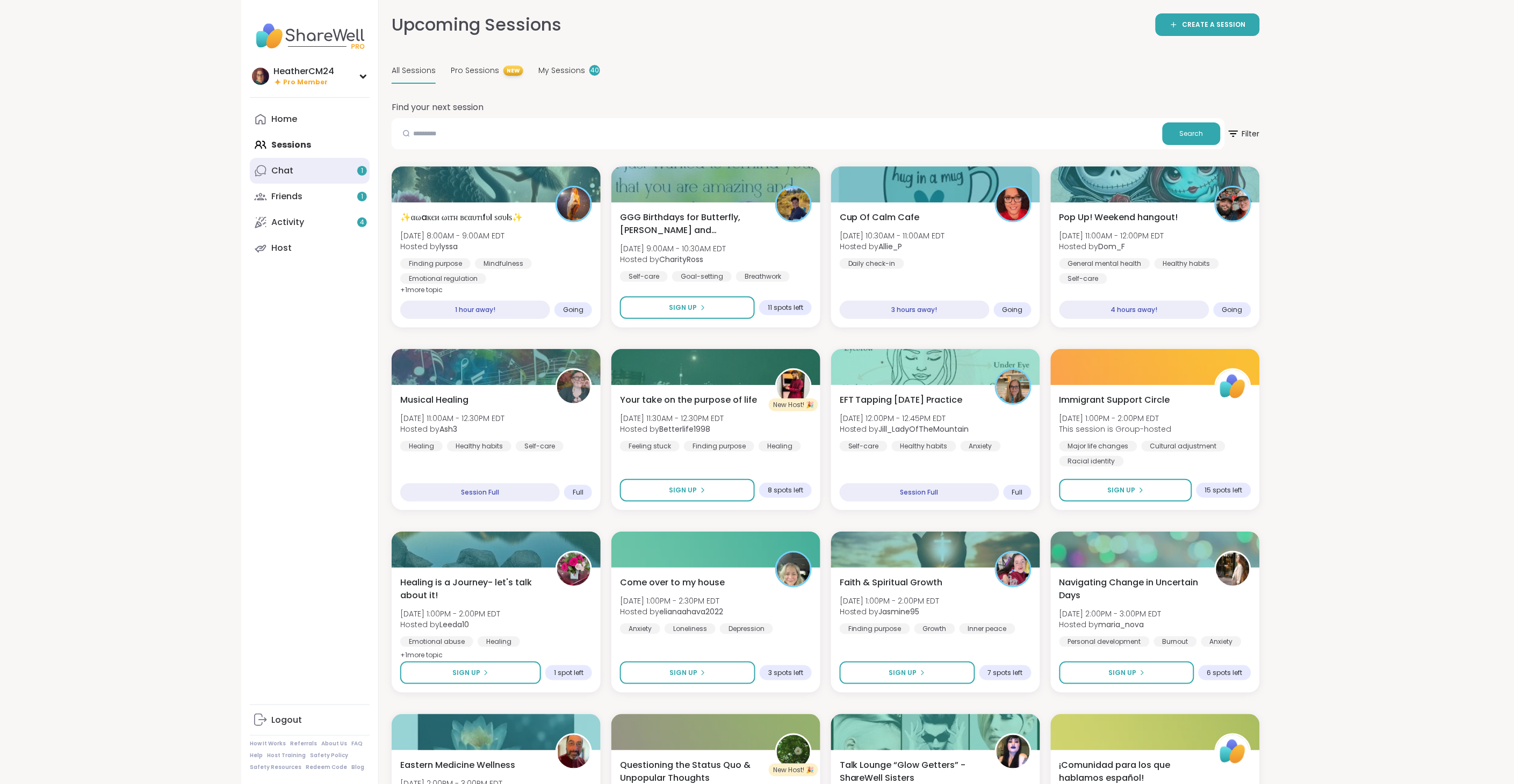
click at [286, 168] on div "Chat 1" at bounding box center [282, 171] width 22 height 12
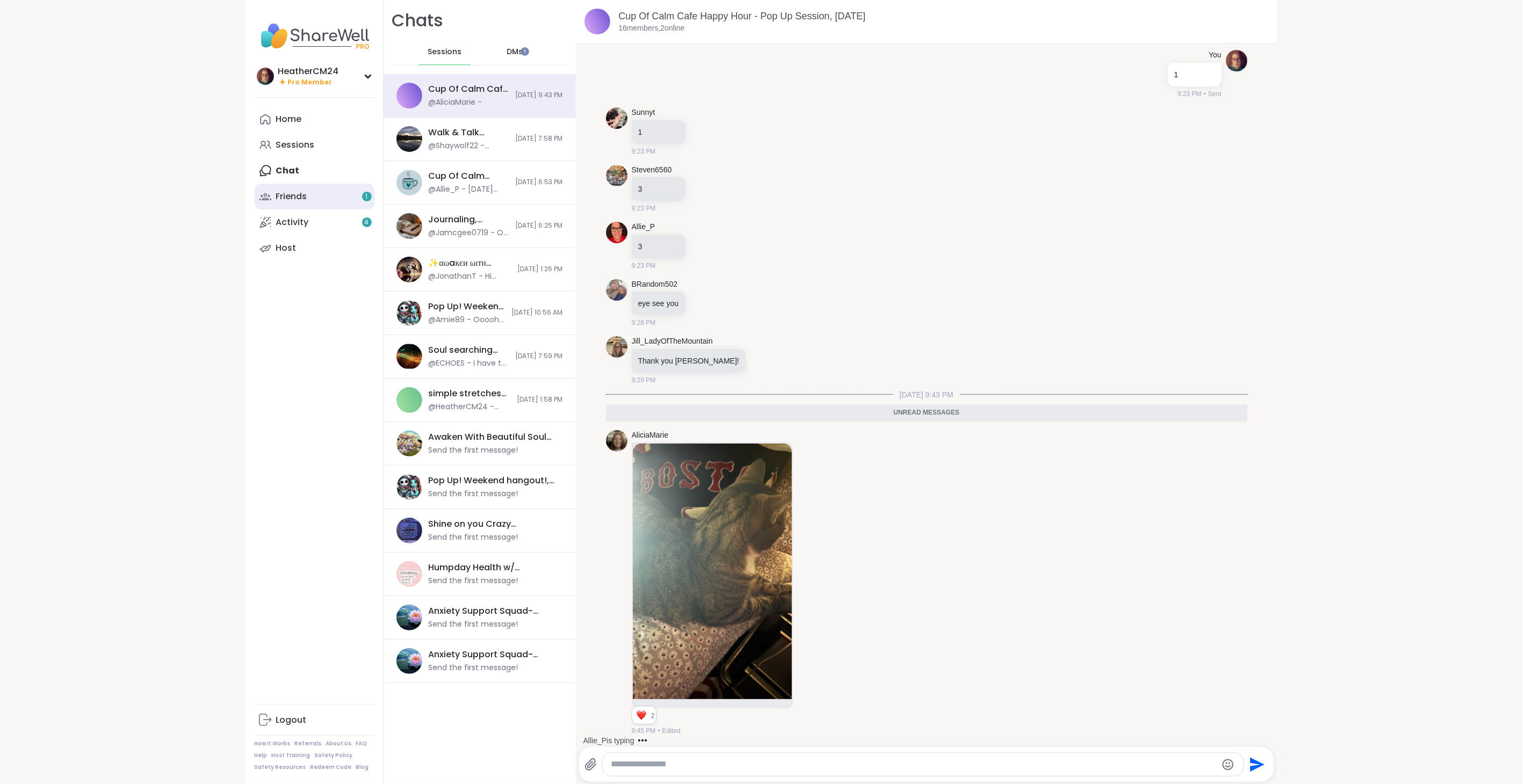
click at [290, 194] on div "Friends 1" at bounding box center [291, 196] width 31 height 12
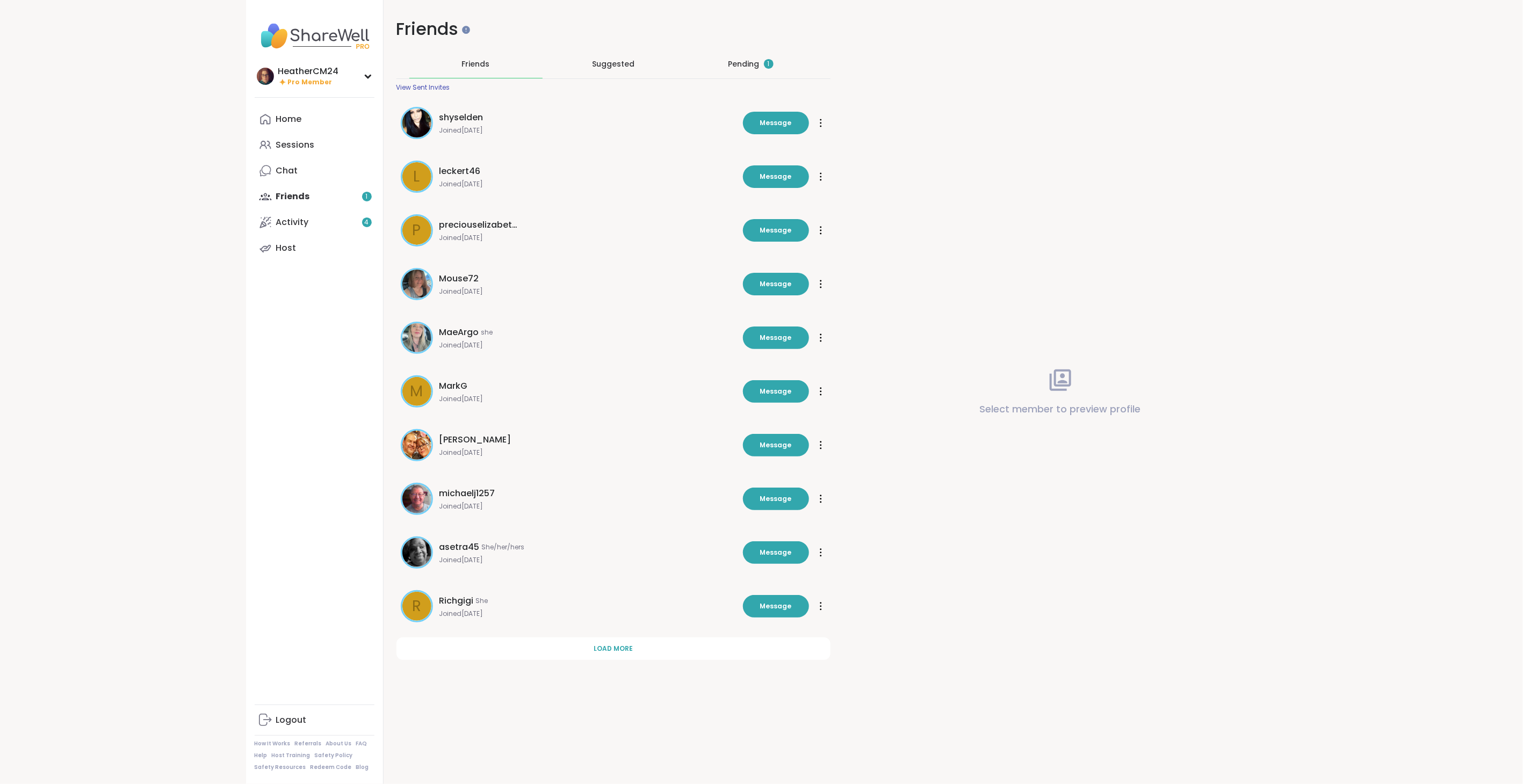
click at [738, 63] on div "Pending 1" at bounding box center [751, 63] width 45 height 10
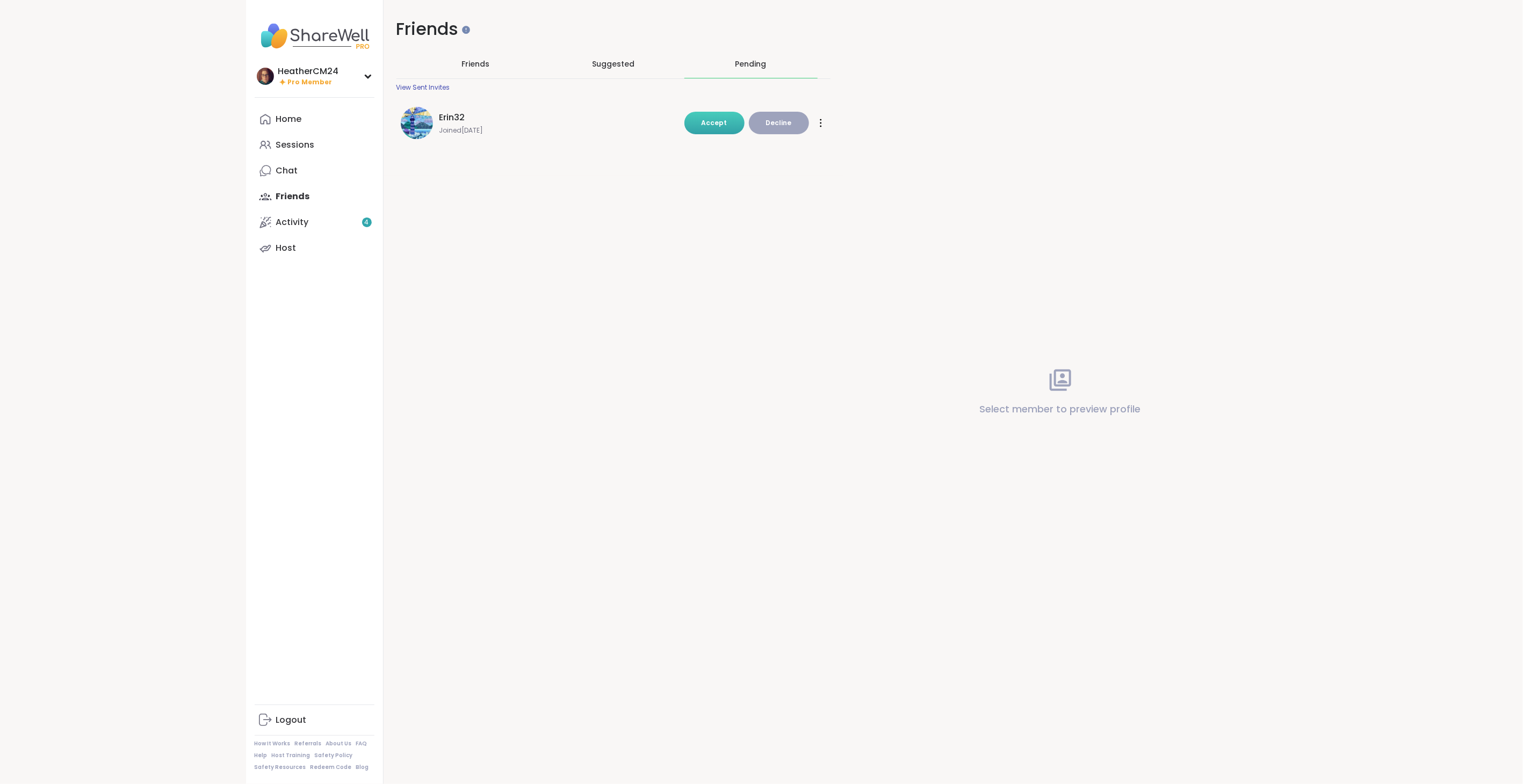
click at [703, 123] on span "Accept" at bounding box center [714, 122] width 26 height 9
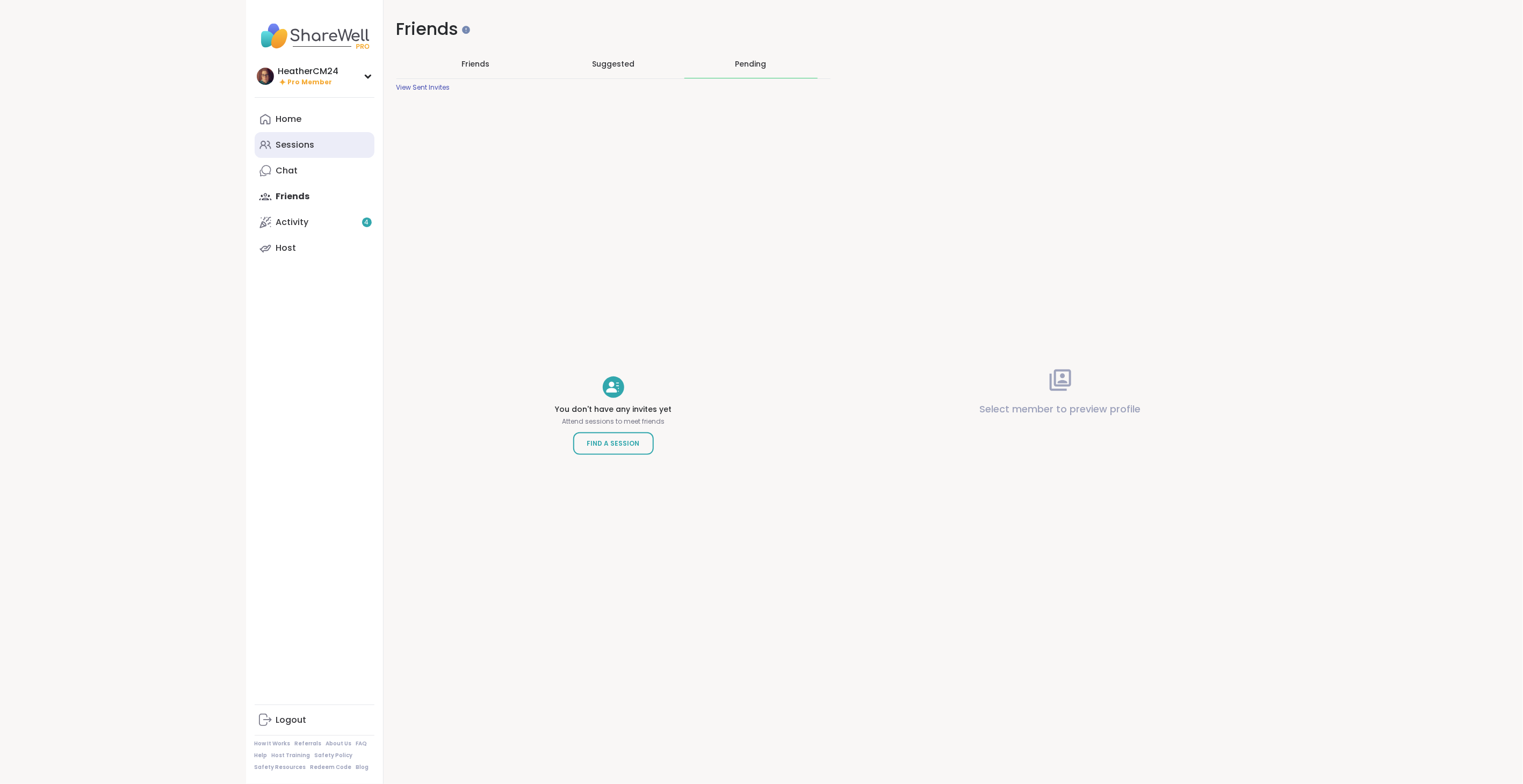
click at [294, 139] on div "Sessions" at bounding box center [295, 145] width 39 height 12
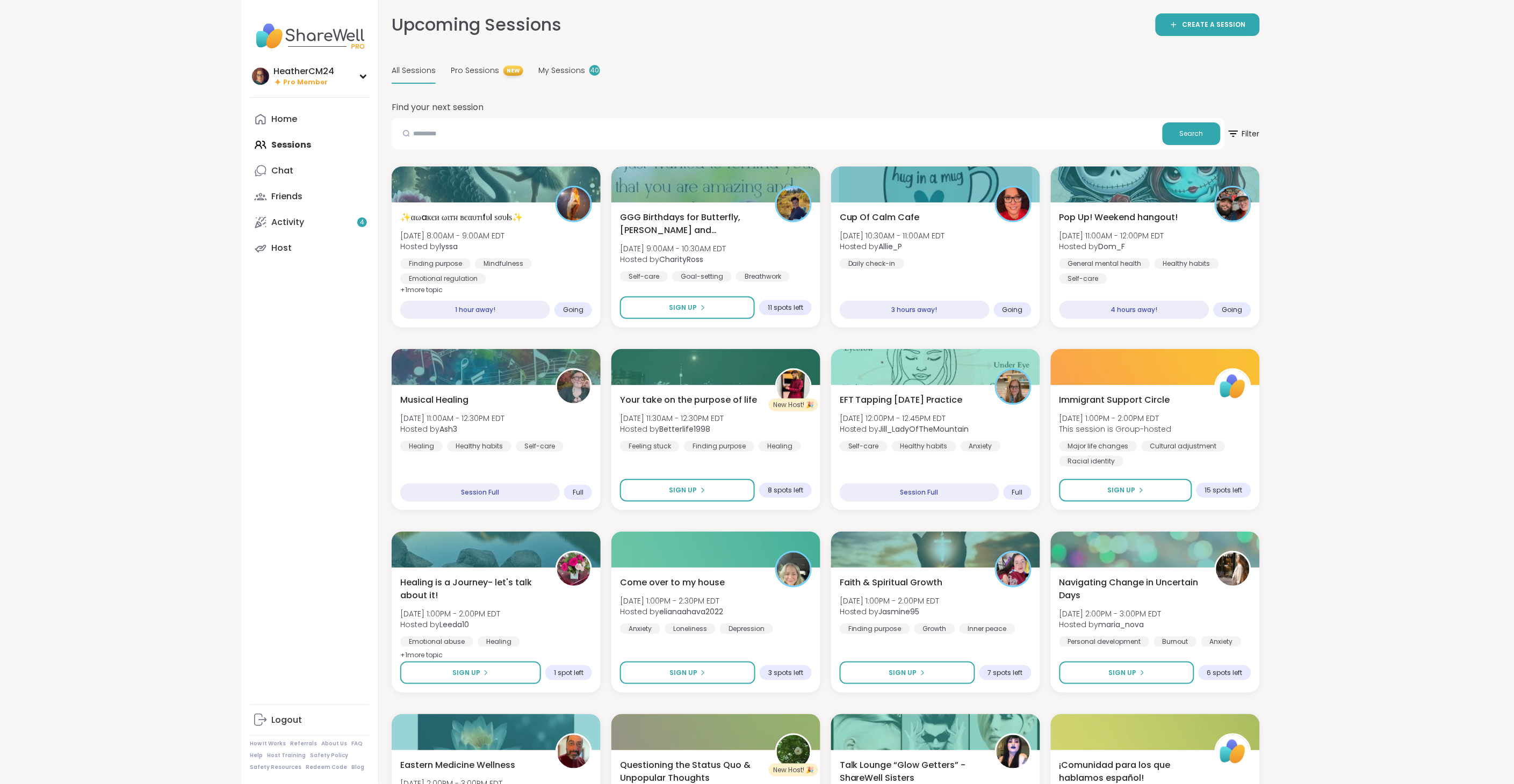
click at [405, 68] on span "All Sessions" at bounding box center [414, 71] width 44 height 11
click at [448, 137] on input "text" at bounding box center [777, 133] width 763 height 21
click at [1187, 127] on button "Search" at bounding box center [1192, 134] width 58 height 23
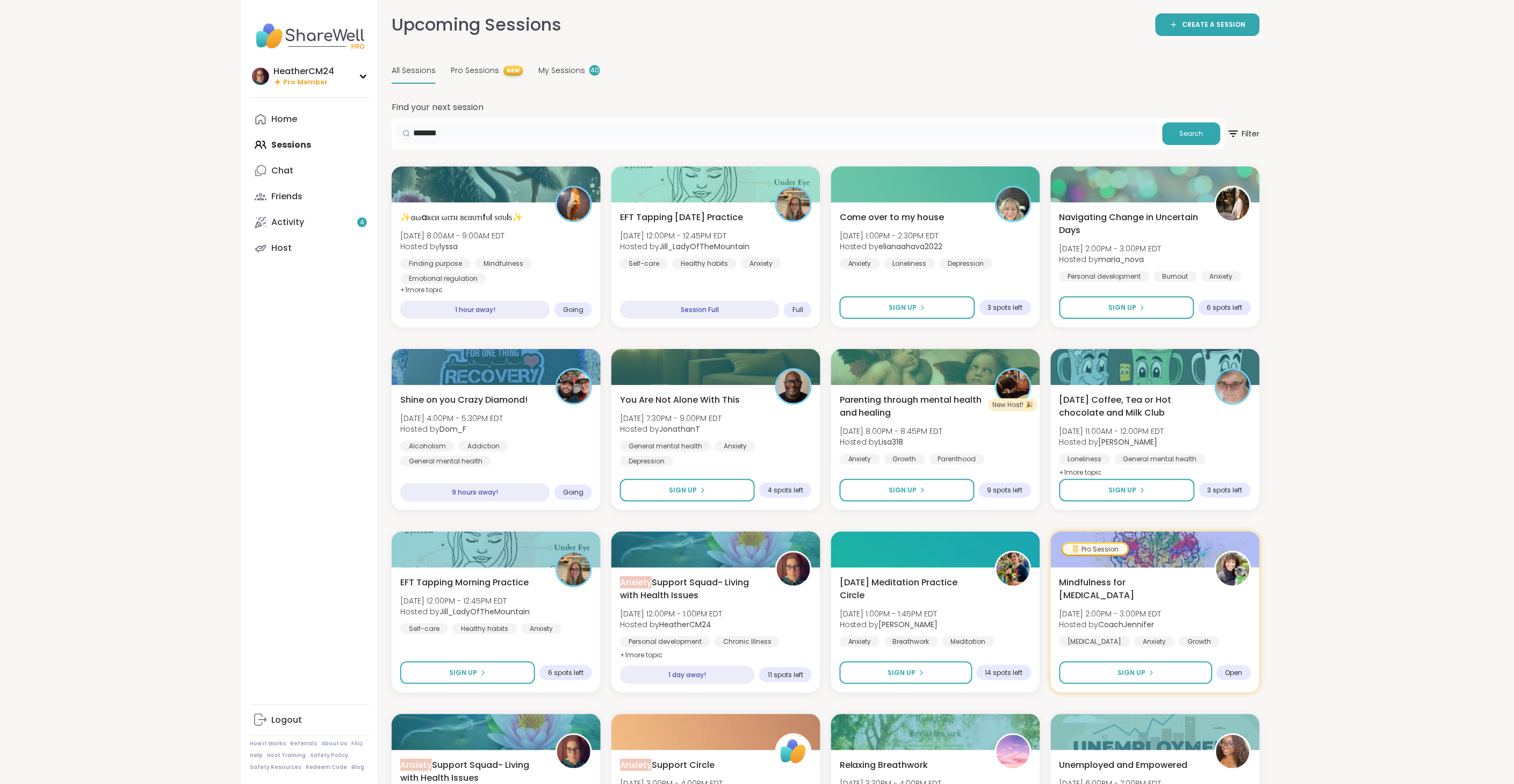
click at [477, 123] on input "*******" at bounding box center [777, 133] width 763 height 21
type input "*"
click at [473, 103] on h2 "Find your next session" at bounding box center [437, 107] width 92 height 13
click at [446, 139] on input "text" at bounding box center [777, 133] width 763 height 21
type input "**********"
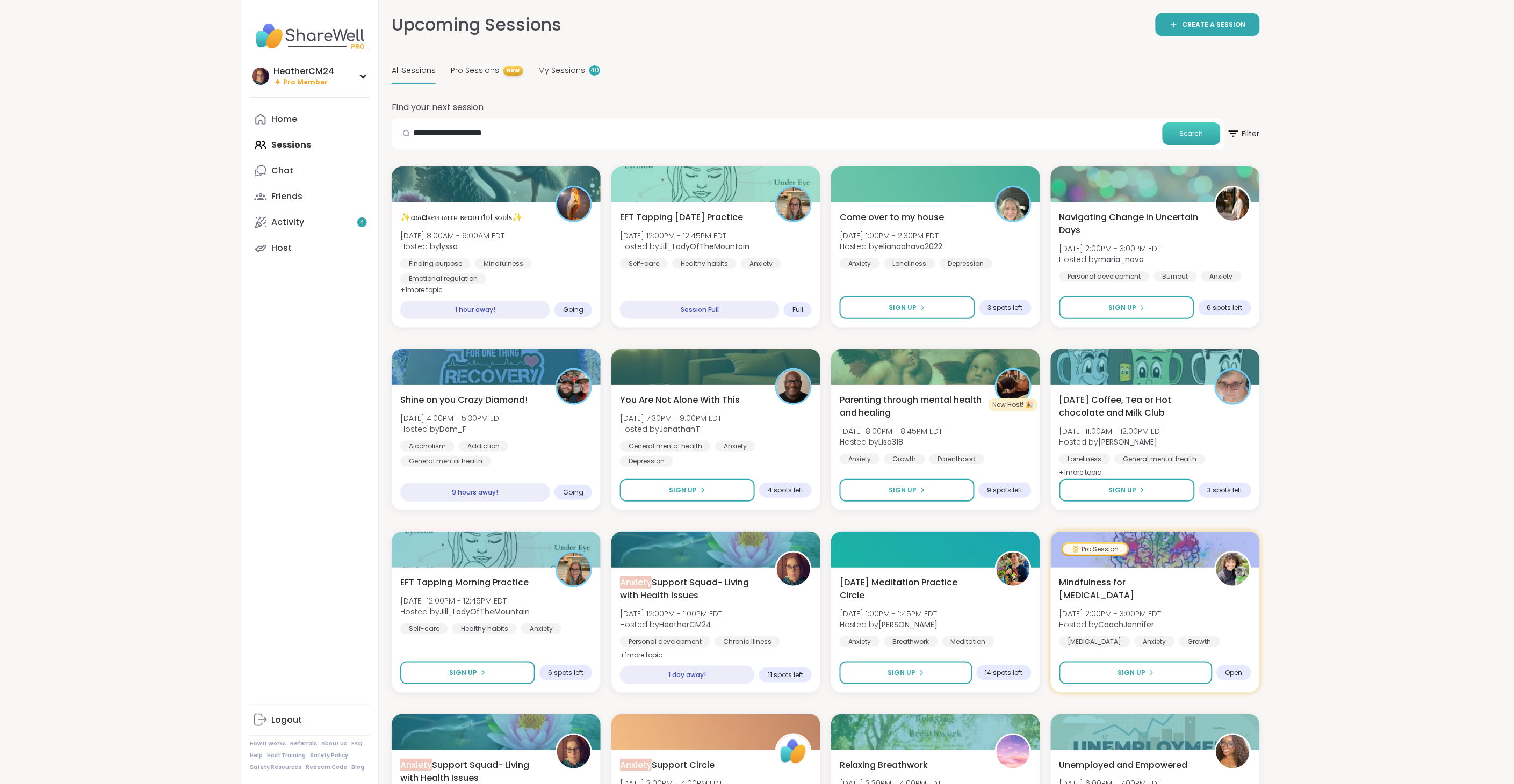
click at [1178, 132] on button "Search" at bounding box center [1192, 134] width 58 height 23
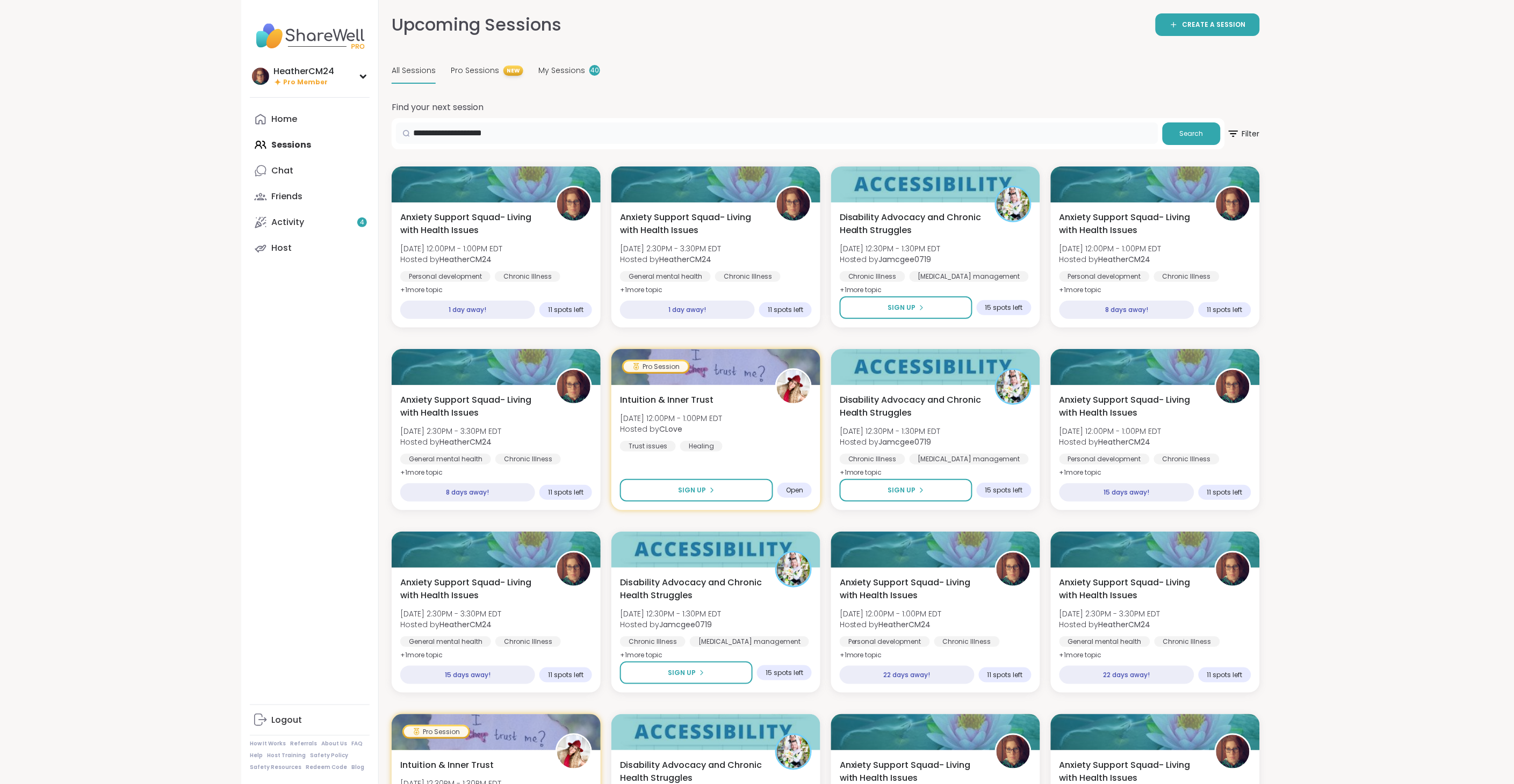
drag, startPoint x: 524, startPoint y: 135, endPoint x: 314, endPoint y: 55, distance: 224.7
click at [314, 55] on div "**********" at bounding box center [757, 712] width 1032 height 1424
click at [427, 132] on input "text" at bounding box center [777, 133] width 763 height 21
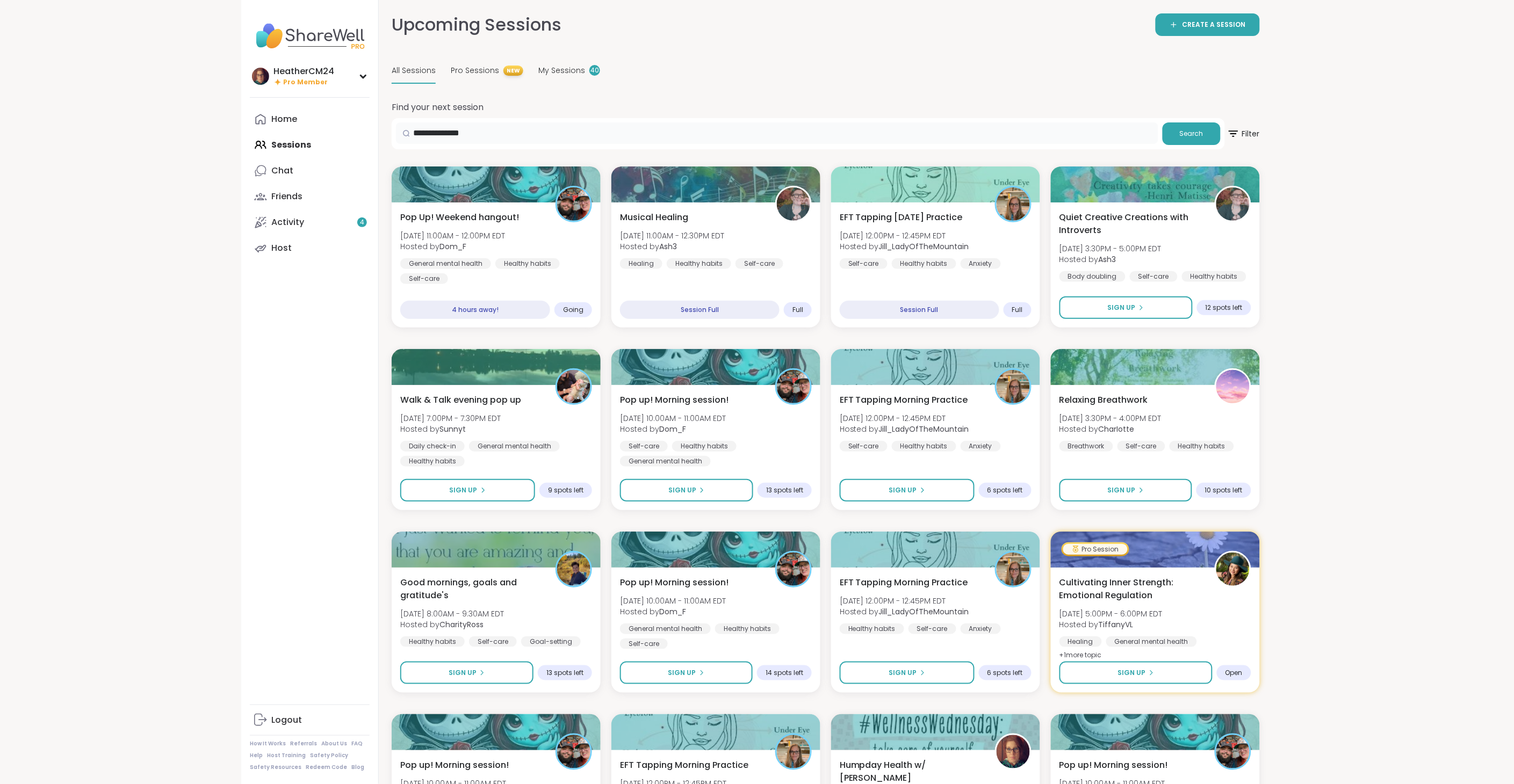
drag, startPoint x: 493, startPoint y: 128, endPoint x: 397, endPoint y: 121, distance: 96.3
click at [397, 123] on div "**********" at bounding box center [777, 133] width 763 height 21
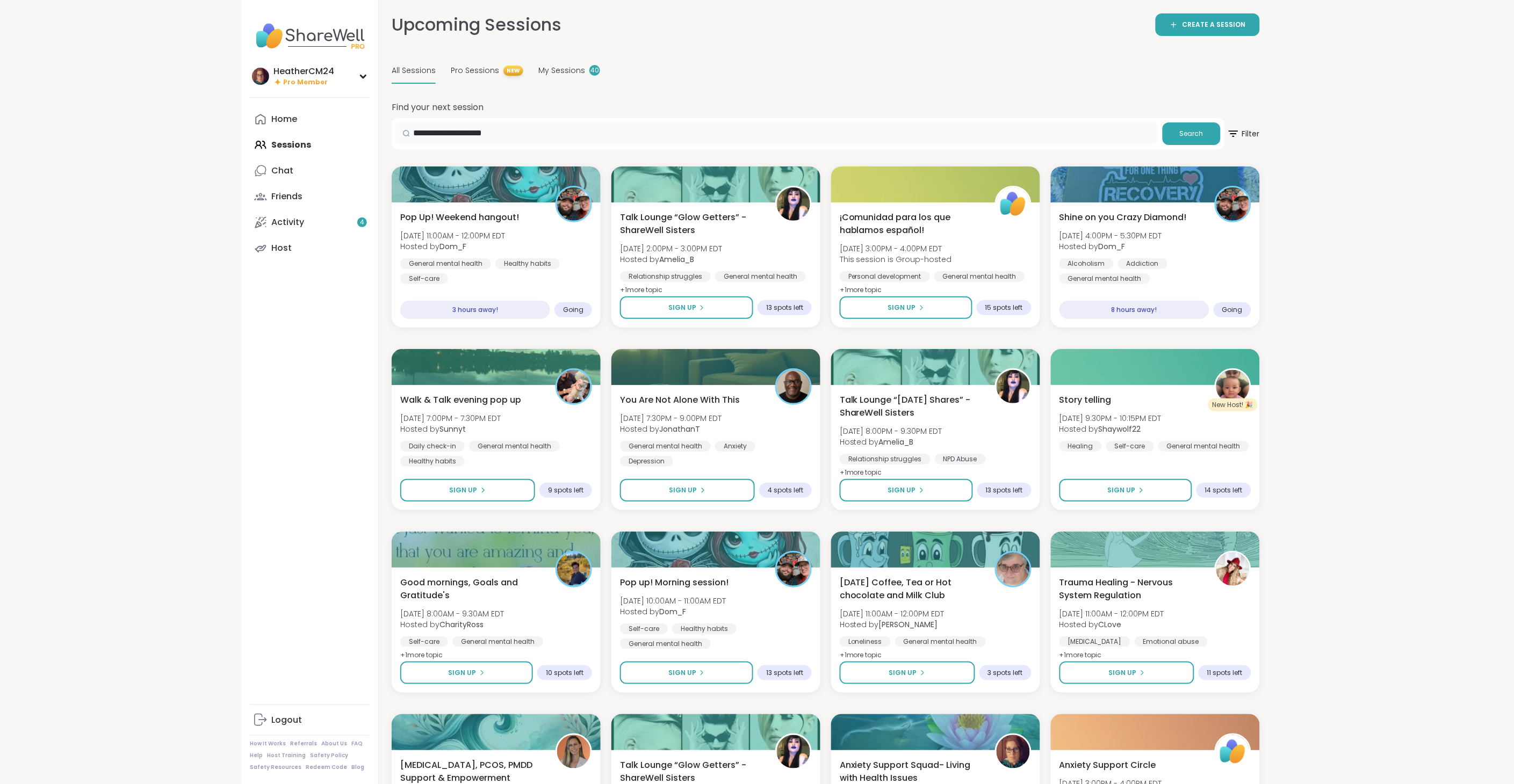
drag, startPoint x: 527, startPoint y: 132, endPoint x: 345, endPoint y: 132, distance: 182.0
type input "**********"
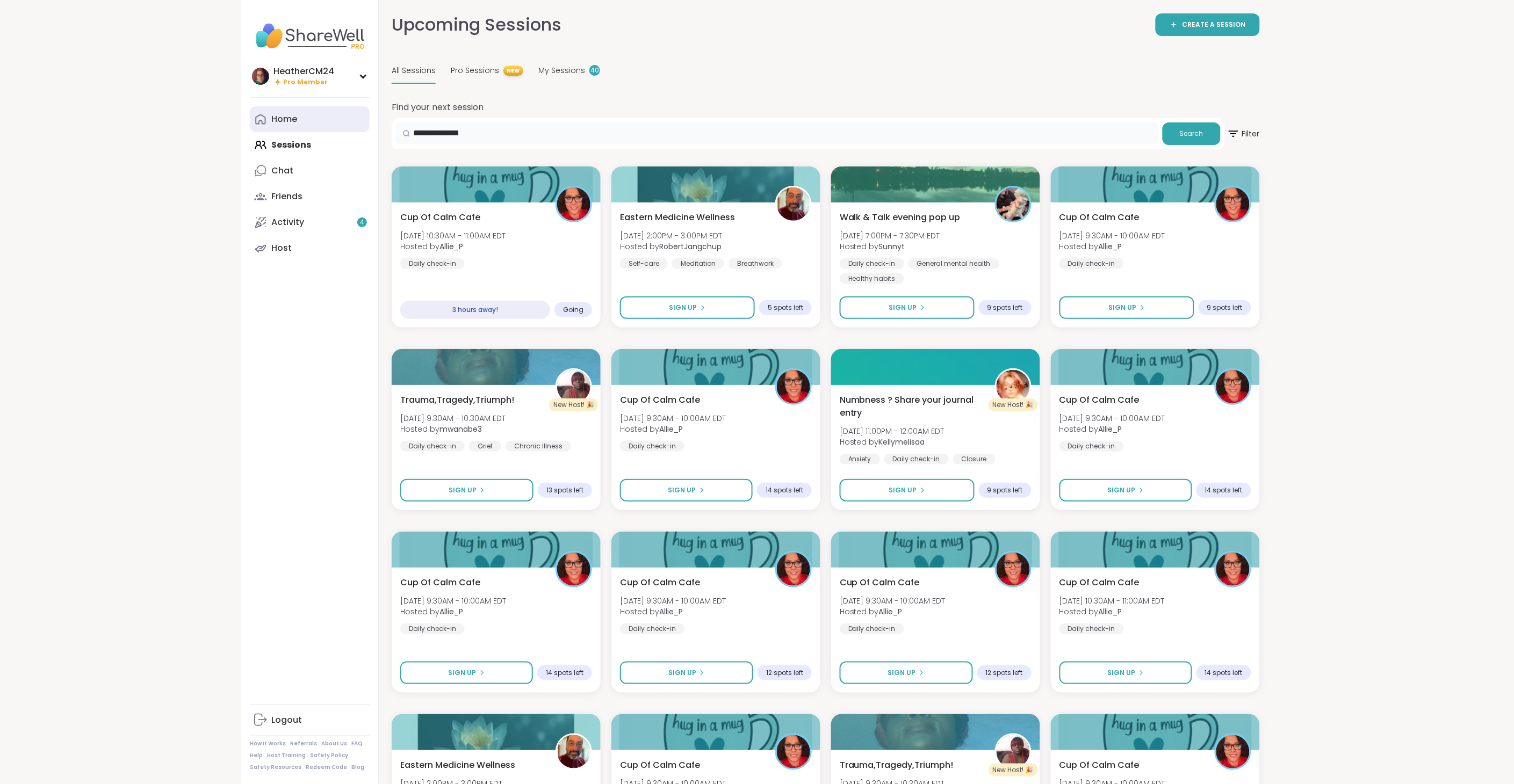
drag, startPoint x: 486, startPoint y: 129, endPoint x: 360, endPoint y: 123, distance: 126.1
click at [415, 72] on span "All Sessions" at bounding box center [414, 71] width 44 height 11
click at [400, 71] on span "All Sessions" at bounding box center [414, 71] width 44 height 11
click at [301, 147] on div "Home Sessions Chat Friends Activity 4 Host" at bounding box center [309, 183] width 120 height 155
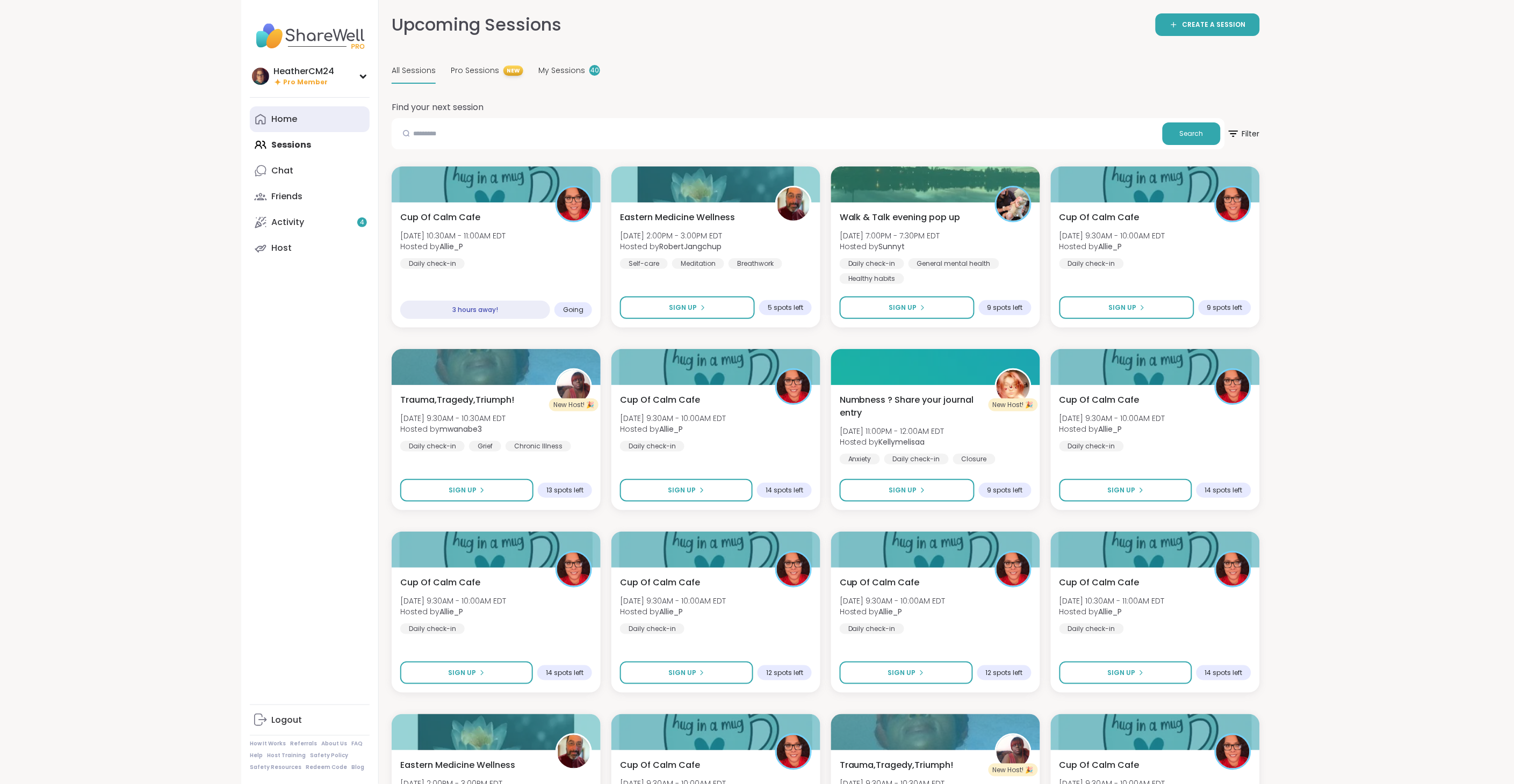
click at [285, 117] on div "Home" at bounding box center [284, 119] width 26 height 12
